Goal: Task Accomplishment & Management: Use online tool/utility

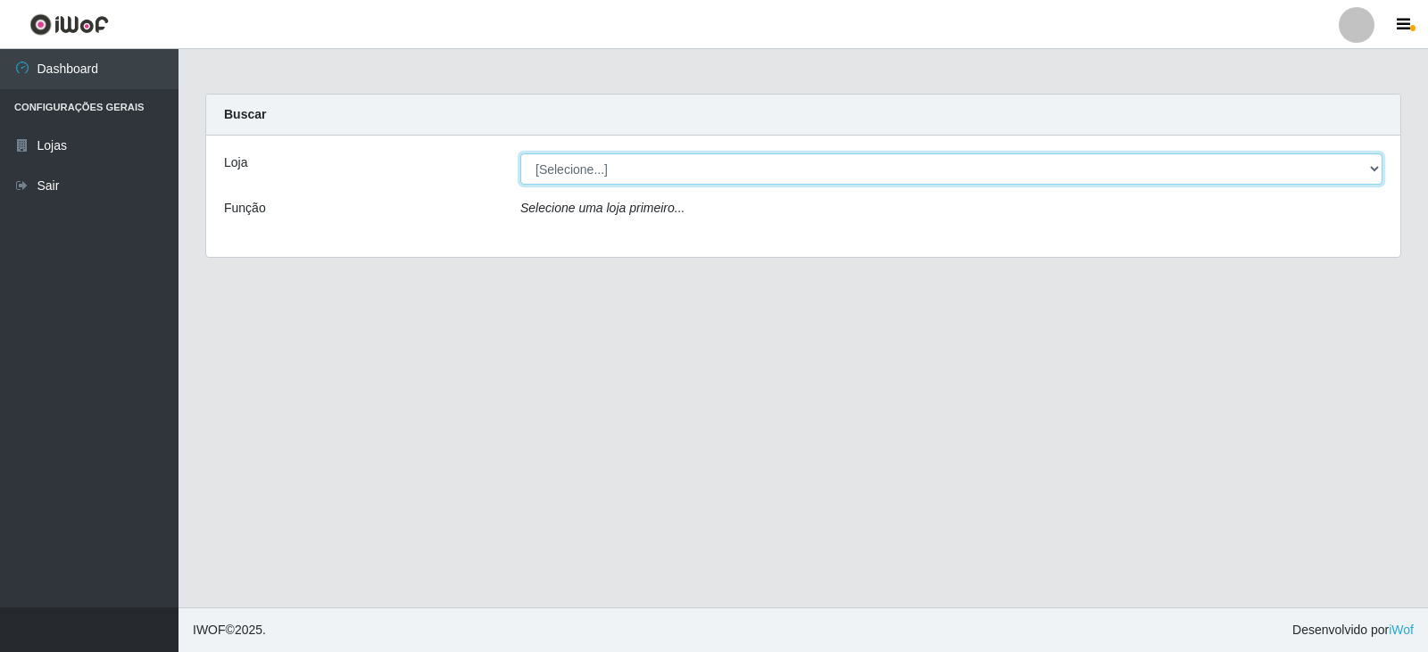
click at [1366, 166] on select "[Selecione...] SuperFácil Atacado - [GEOGRAPHIC_DATA]" at bounding box center [951, 169] width 862 height 31
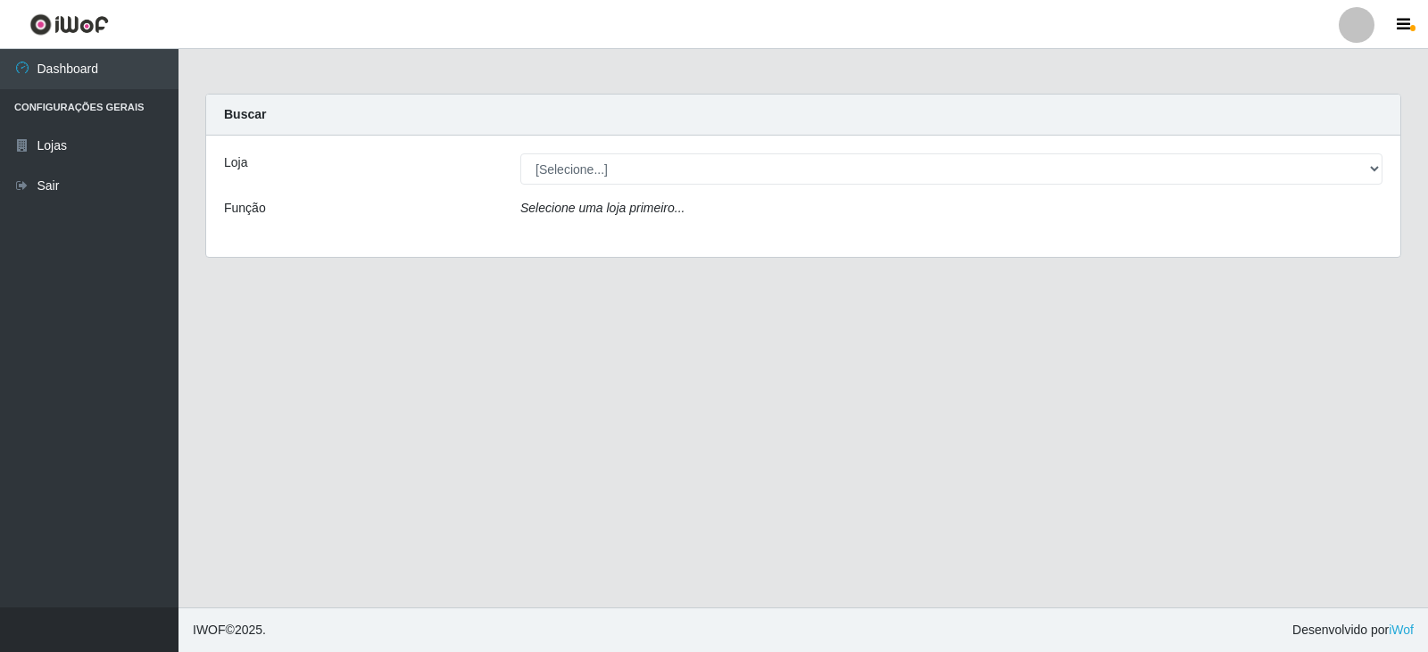
click at [1134, 255] on div "Loja [Selecione...] SuperFácil Atacado - Nova Betânia Função Selecione uma loja…" at bounding box center [803, 196] width 1194 height 121
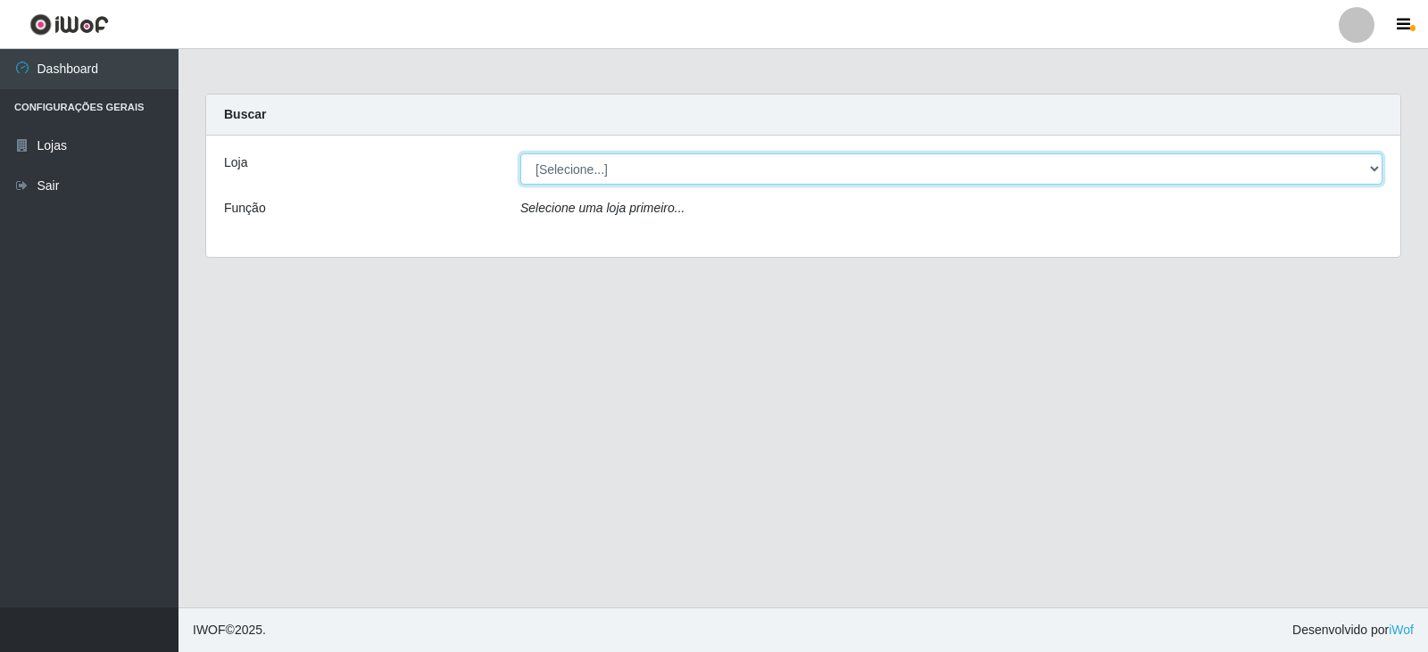
click at [1372, 173] on select "[Selecione...] SuperFácil Atacado - [GEOGRAPHIC_DATA]" at bounding box center [951, 169] width 862 height 31
select select "504"
click at [520, 154] on select "[Selecione...] SuperFácil Atacado - [GEOGRAPHIC_DATA]" at bounding box center [951, 169] width 862 height 31
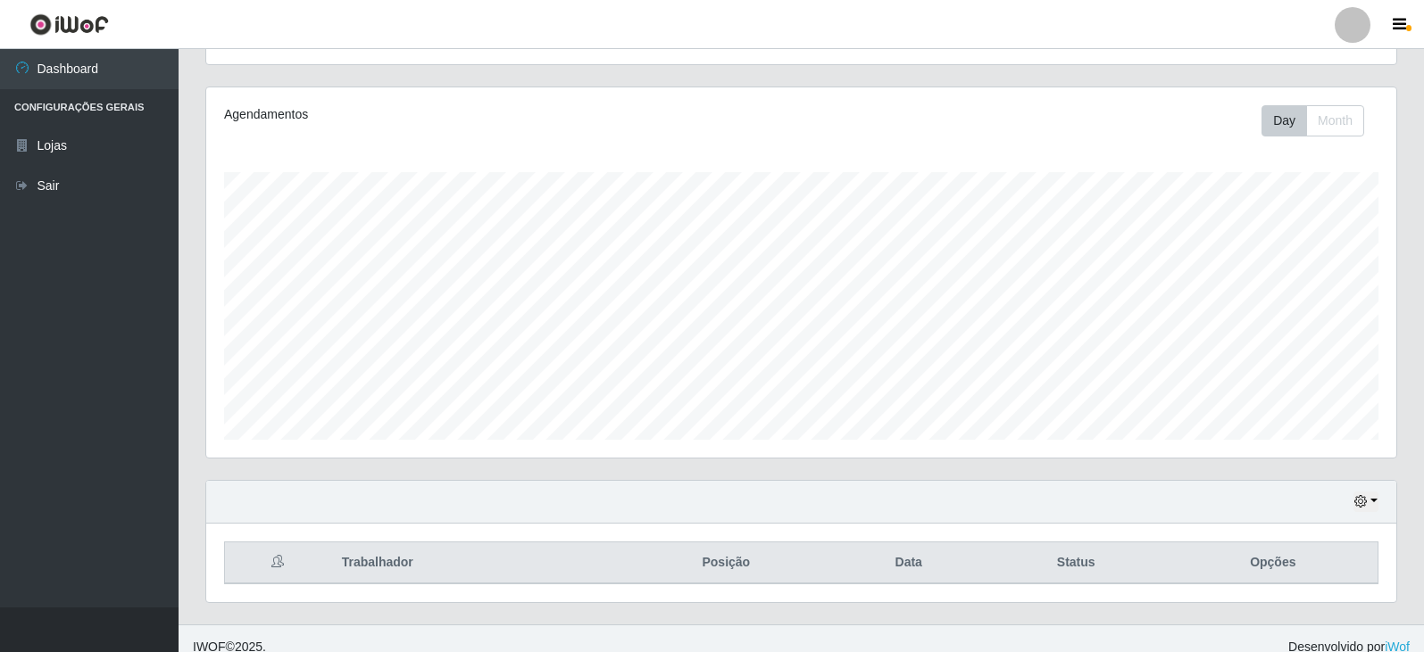
scroll to position [215, 0]
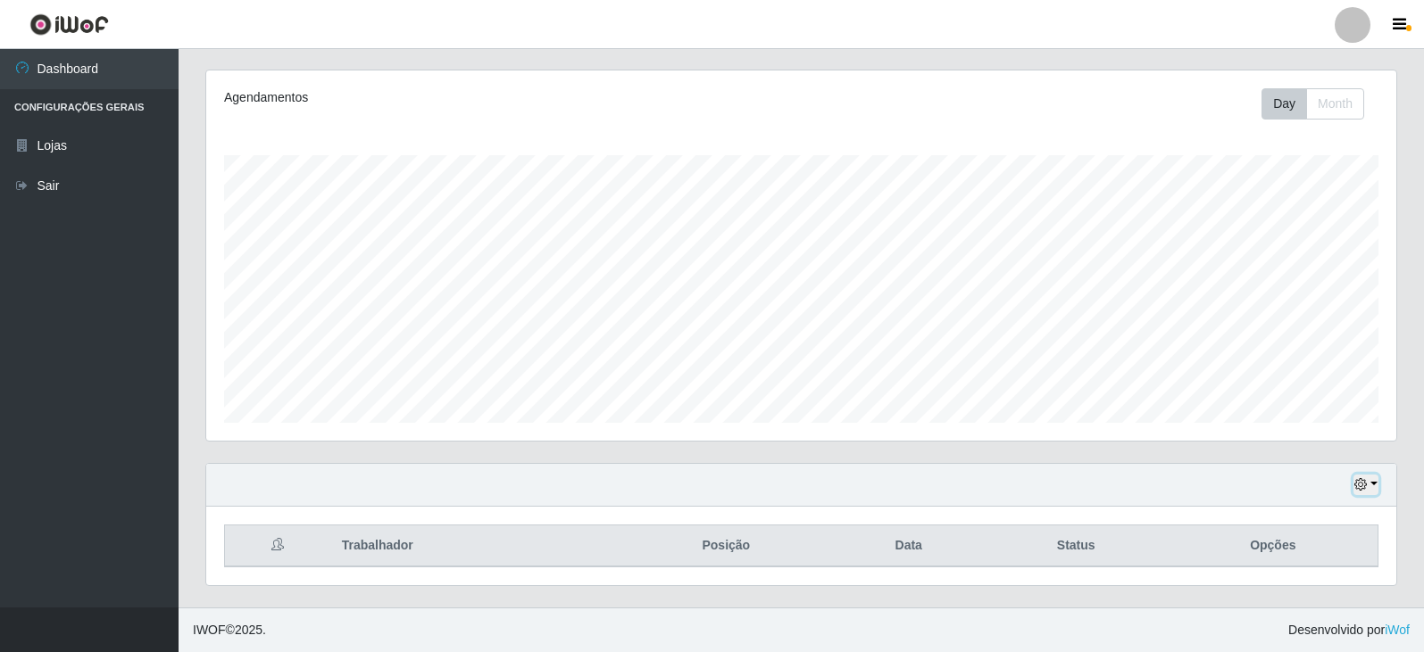
click at [1362, 480] on icon "button" at bounding box center [1360, 484] width 12 height 12
click at [1264, 391] on button "3 dias" at bounding box center [1306, 380] width 141 height 37
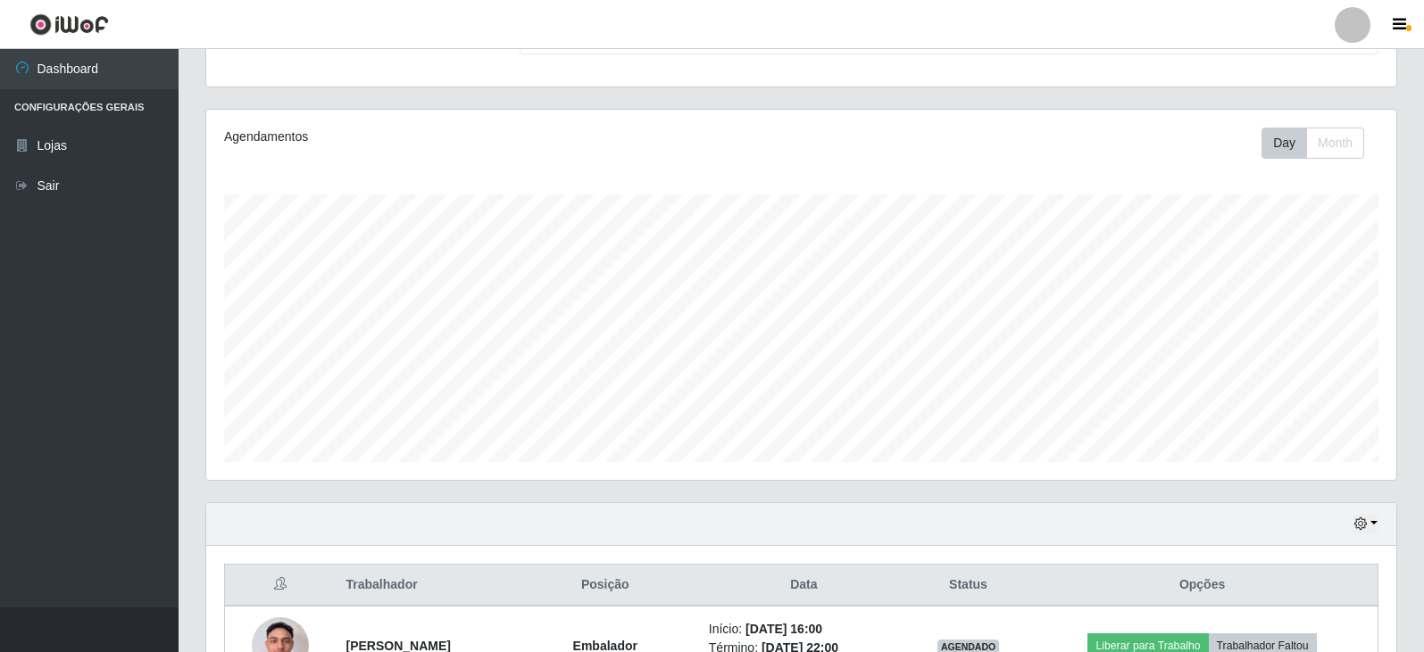
scroll to position [0, 0]
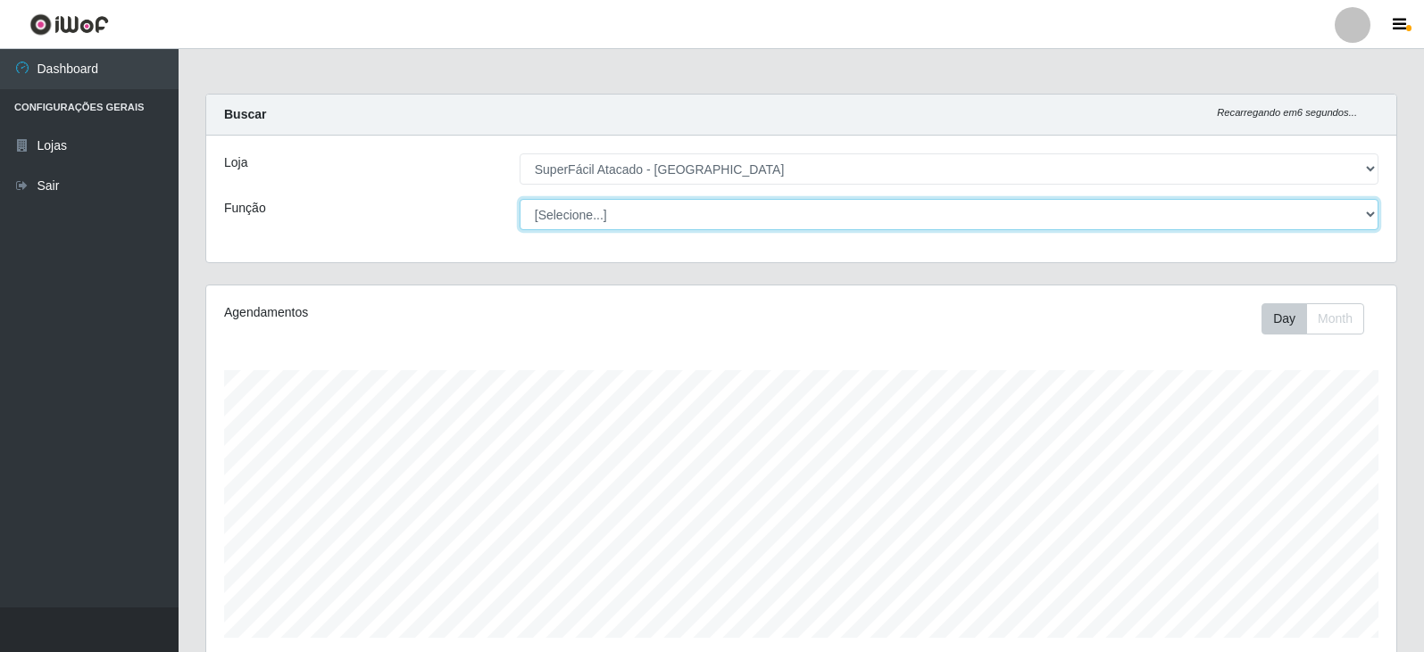
click at [1373, 214] on select "[Selecione...] Embalador Embalador + Embalador ++ Operador de Caixa Operador de…" at bounding box center [948, 214] width 859 height 31
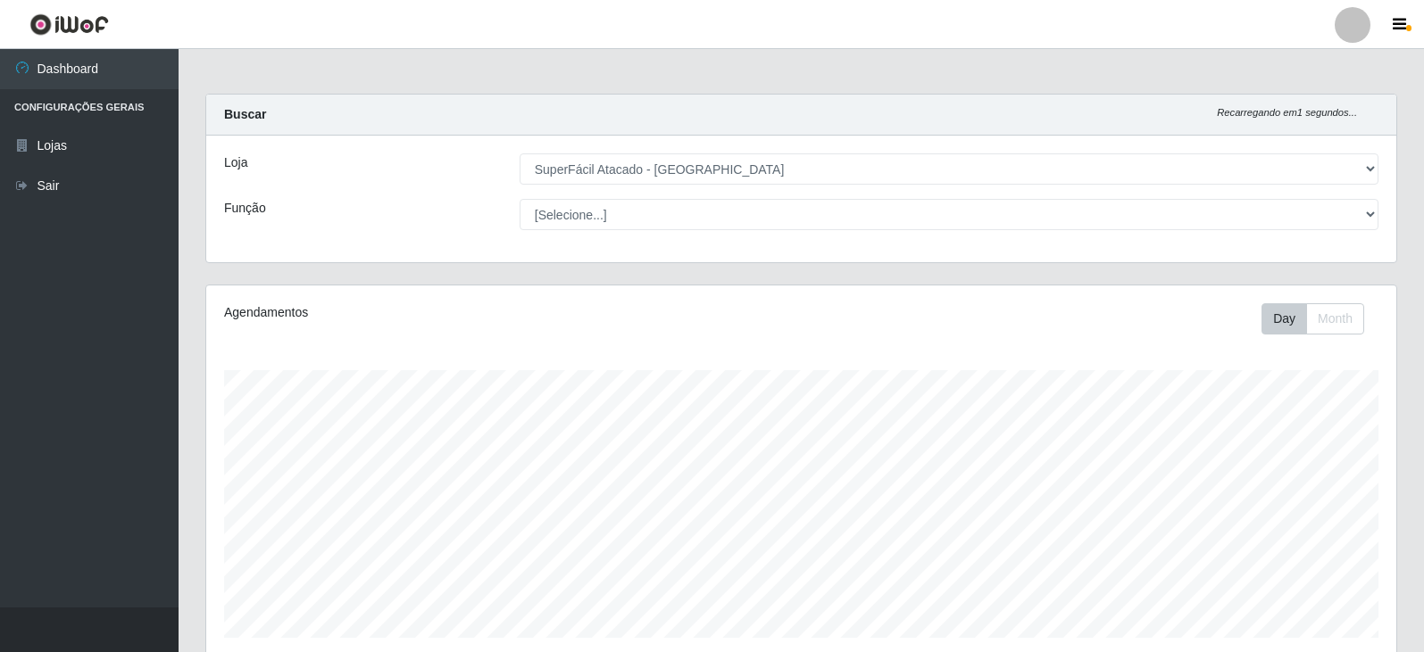
click at [1134, 111] on div "Buscar Recarregando em 1 segundos..." at bounding box center [801, 115] width 1190 height 41
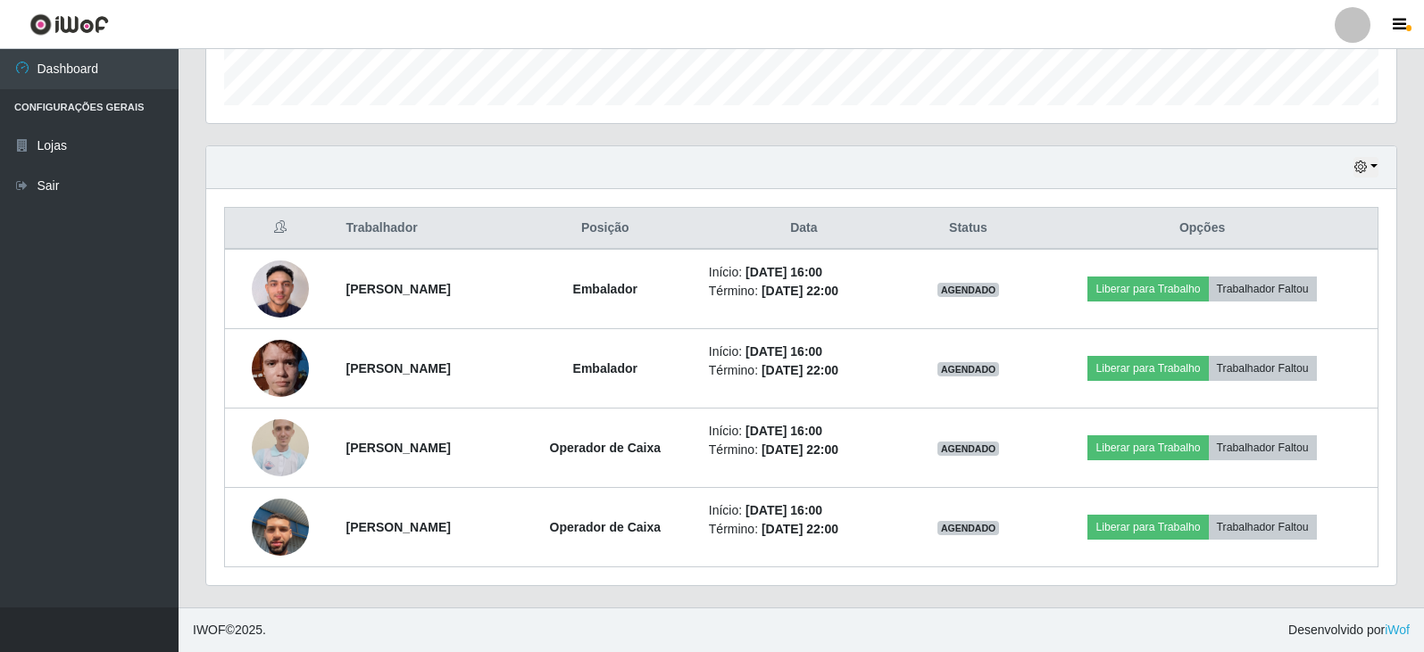
scroll to position [494, 0]
